Goal: Task Accomplishment & Management: Use online tool/utility

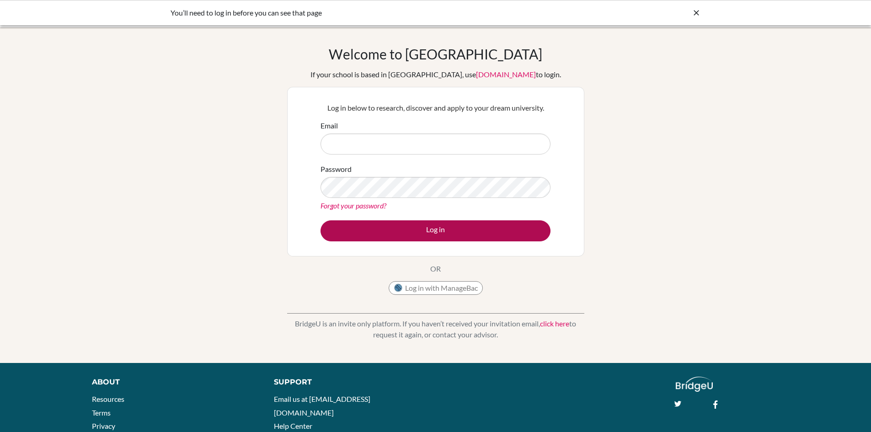
type input "[EMAIL_ADDRESS][DOMAIN_NAME]"
click at [438, 231] on button "Log in" at bounding box center [436, 230] width 230 height 21
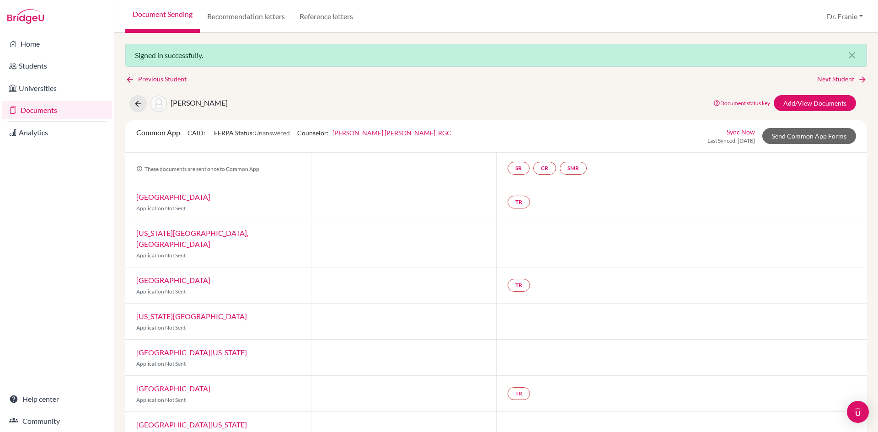
click at [737, 134] on link "Sync Now" at bounding box center [741, 132] width 28 height 10
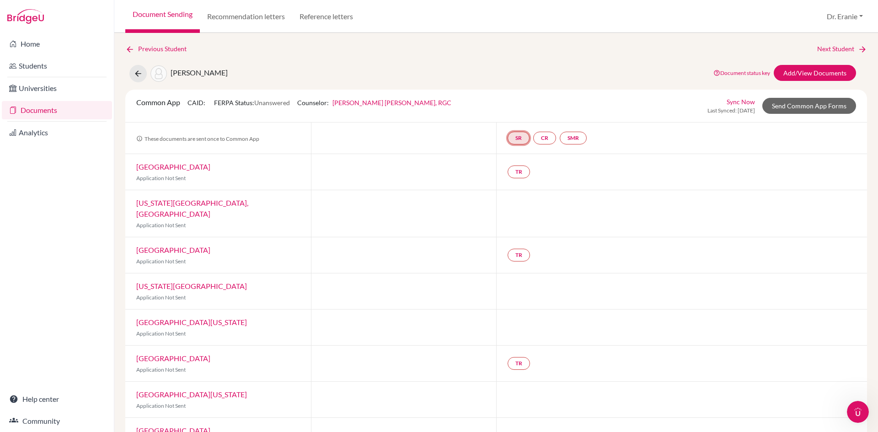
click at [560, 139] on link "SR" at bounding box center [573, 138] width 27 height 13
click at [373, 126] on div at bounding box center [404, 138] width 186 height 31
click at [798, 108] on link "Send Common App Forms" at bounding box center [809, 106] width 94 height 16
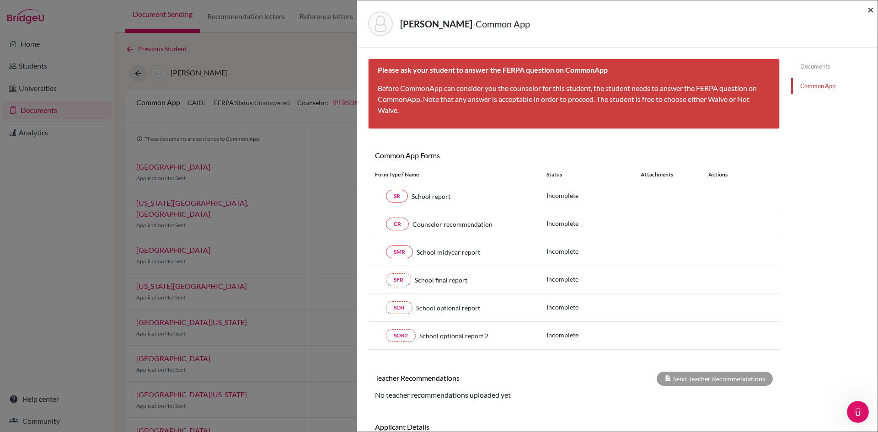
click at [872, 11] on span "×" at bounding box center [870, 9] width 6 height 13
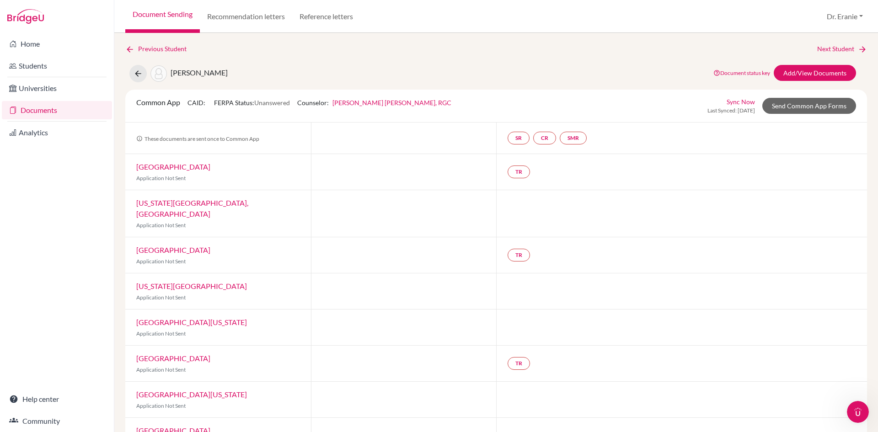
click at [145, 170] on link "[GEOGRAPHIC_DATA]" at bounding box center [173, 166] width 74 height 9
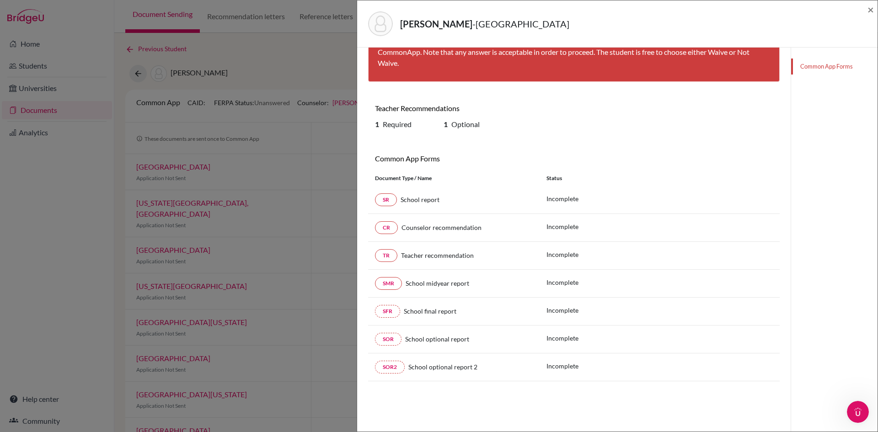
scroll to position [48, 0]
click at [871, 9] on span "×" at bounding box center [870, 9] width 6 height 13
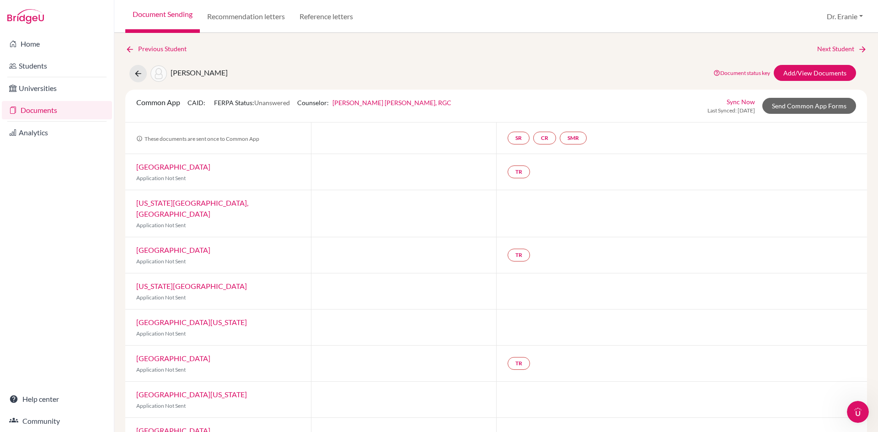
click at [228, 199] on link "[US_STATE][GEOGRAPHIC_DATA], [GEOGRAPHIC_DATA]" at bounding box center [192, 208] width 112 height 20
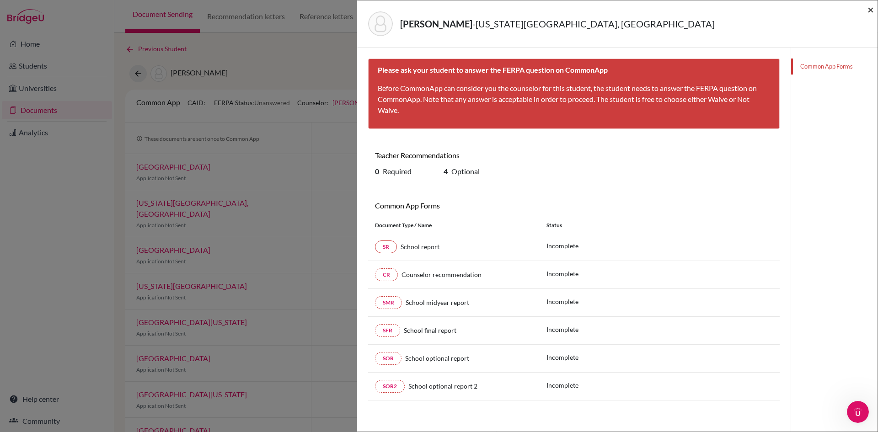
click at [873, 13] on span "×" at bounding box center [870, 9] width 6 height 13
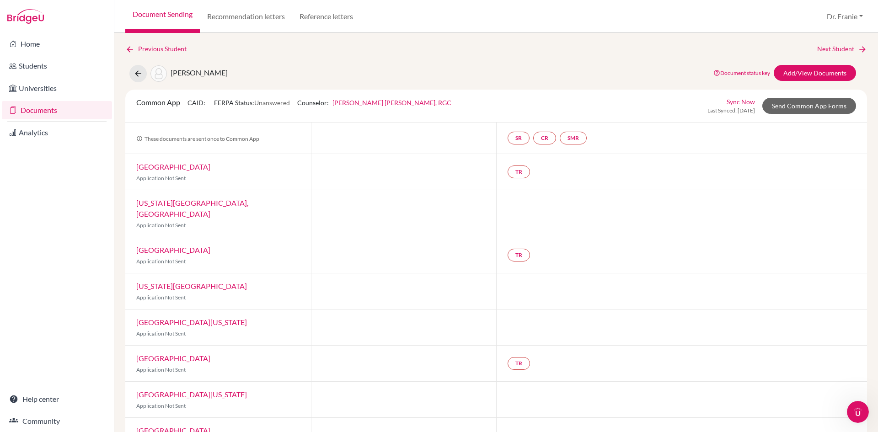
click at [145, 282] on link "[US_STATE][GEOGRAPHIC_DATA]" at bounding box center [191, 286] width 111 height 9
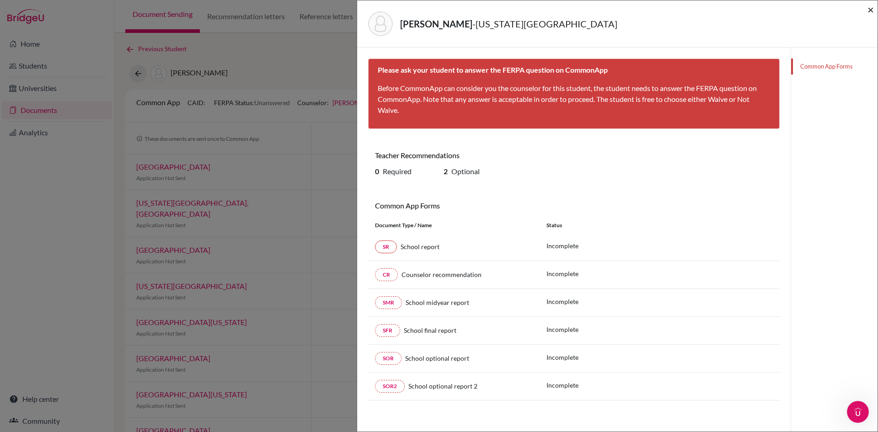
click at [873, 9] on span "×" at bounding box center [870, 9] width 6 height 13
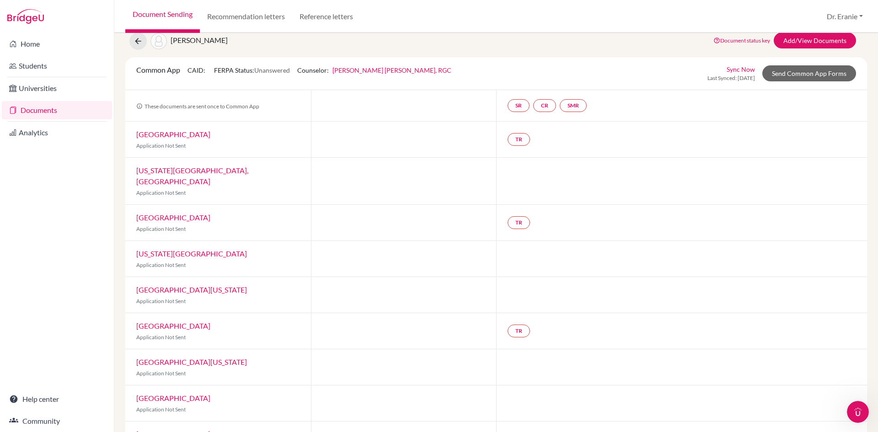
scroll to position [46, 0]
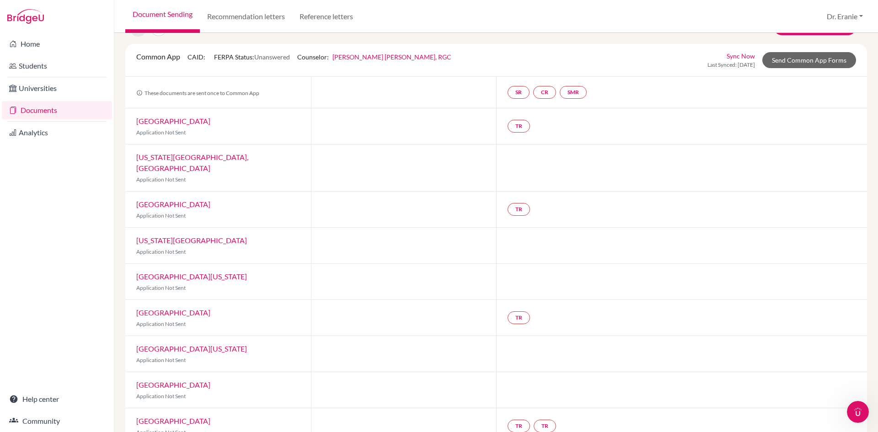
click at [184, 272] on link "[GEOGRAPHIC_DATA][US_STATE]" at bounding box center [191, 276] width 111 height 9
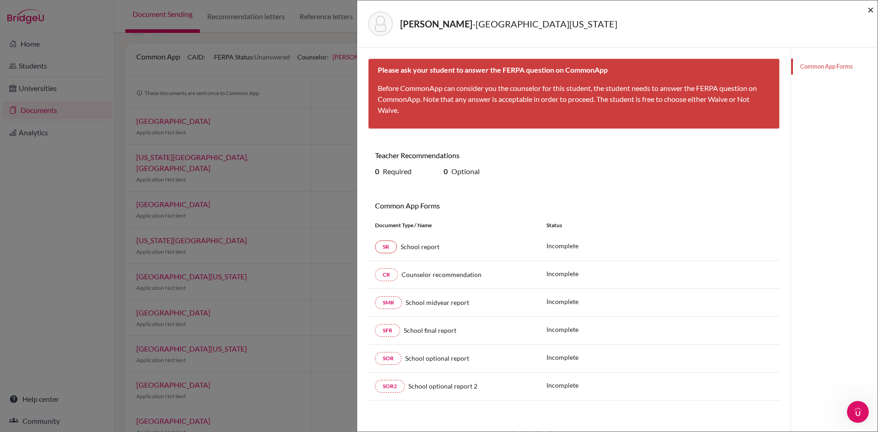
click at [870, 10] on span "×" at bounding box center [870, 9] width 6 height 13
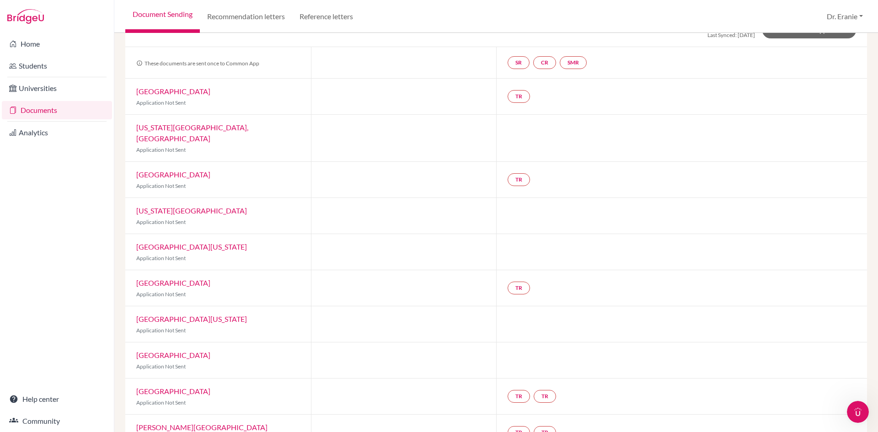
scroll to position [91, 0]
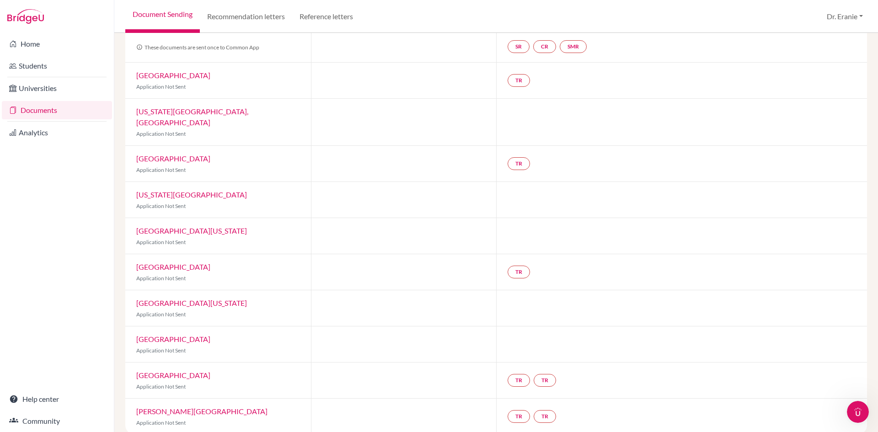
click at [233, 299] on link "[GEOGRAPHIC_DATA][US_STATE]" at bounding box center [191, 303] width 111 height 9
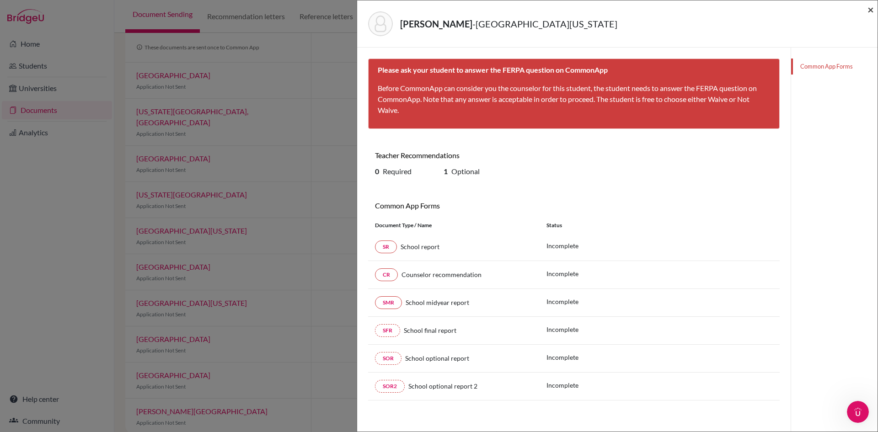
click at [872, 10] on span "×" at bounding box center [870, 9] width 6 height 13
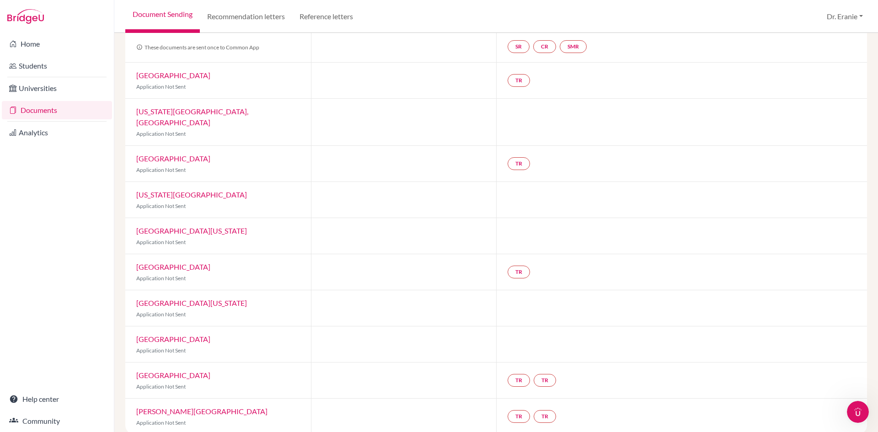
click at [168, 335] on link "[GEOGRAPHIC_DATA]" at bounding box center [173, 339] width 74 height 9
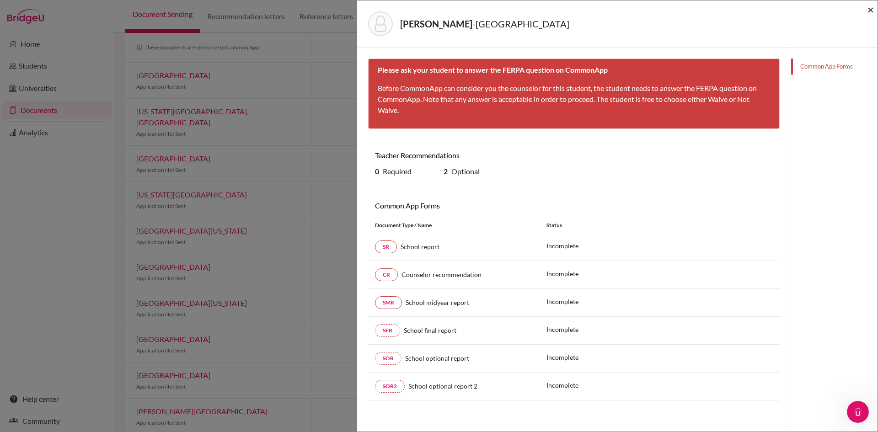
click at [870, 10] on span "×" at bounding box center [870, 9] width 6 height 13
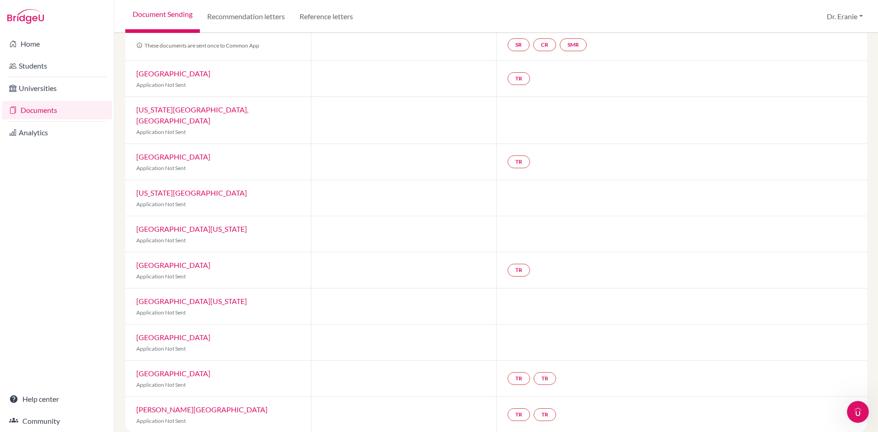
scroll to position [94, 0]
click at [155, 369] on link "[GEOGRAPHIC_DATA]" at bounding box center [173, 373] width 74 height 9
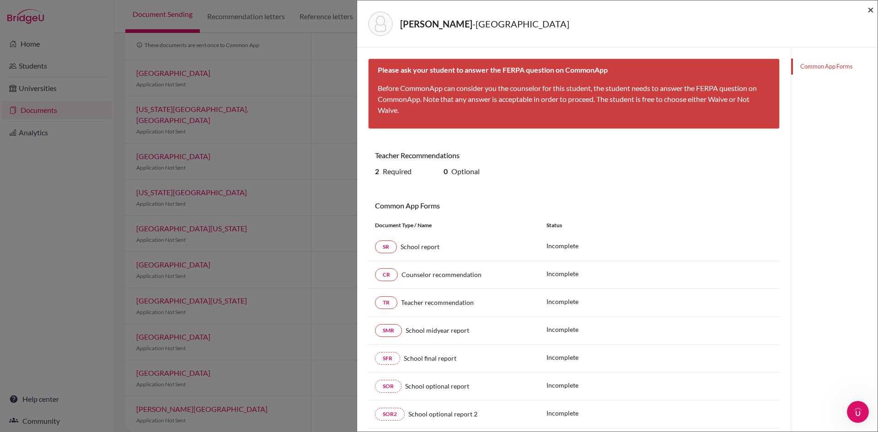
click at [869, 11] on span "×" at bounding box center [870, 9] width 6 height 13
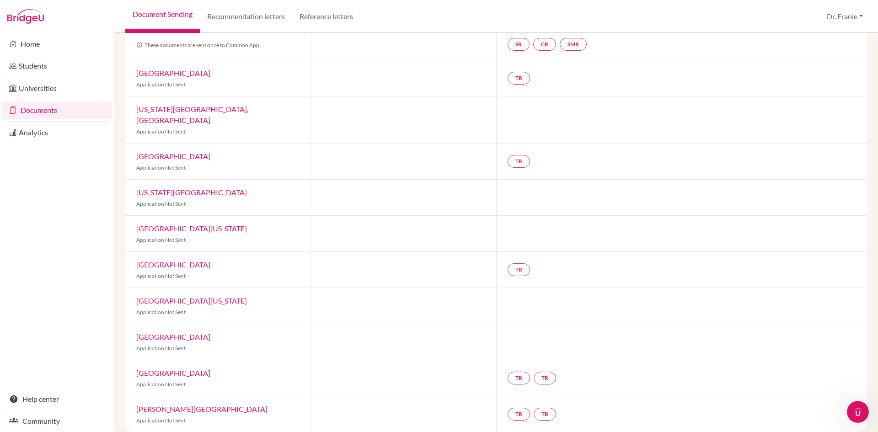
click at [140, 405] on link "[PERSON_NAME][GEOGRAPHIC_DATA]" at bounding box center [201, 409] width 131 height 9
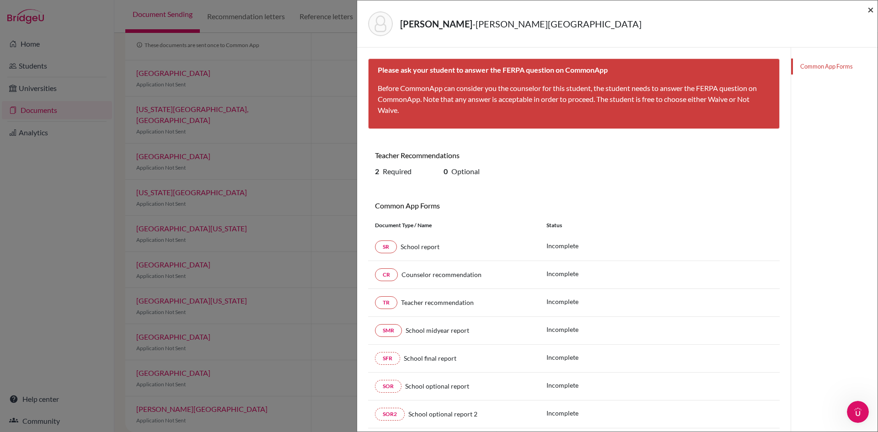
click at [873, 8] on span "×" at bounding box center [870, 9] width 6 height 13
